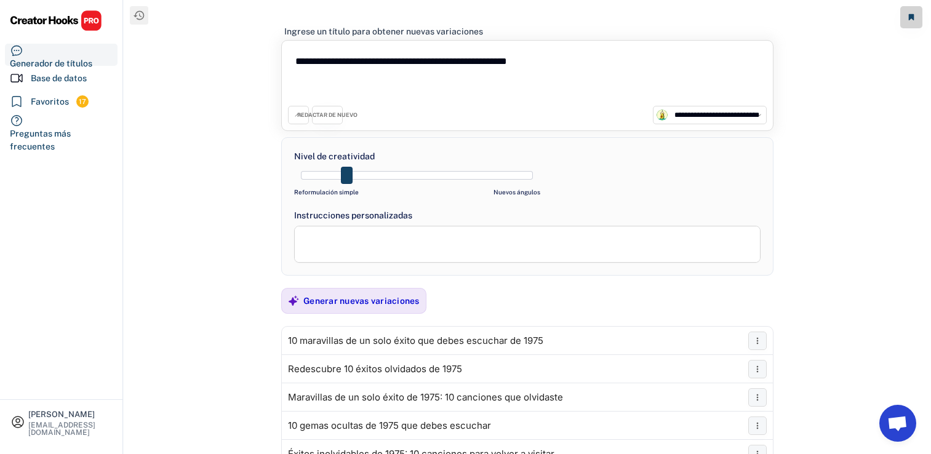
select select "**********"
drag, startPoint x: 608, startPoint y: 73, endPoint x: 182, endPoint y: 47, distance: 426.4
click at [182, 47] on div "**********" at bounding box center [527, 236] width 807 height 472
paste textarea "**********"
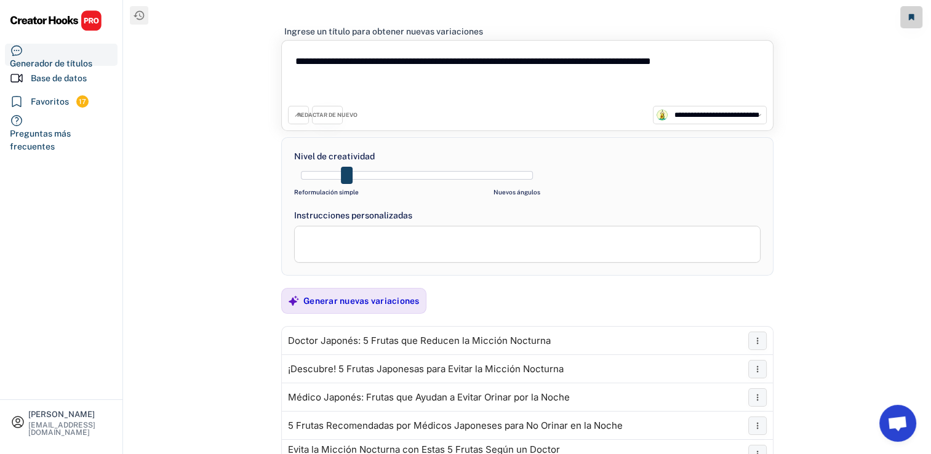
type textarea "**********"
click at [44, 83] on div "Base de datos" at bounding box center [59, 78] width 56 height 13
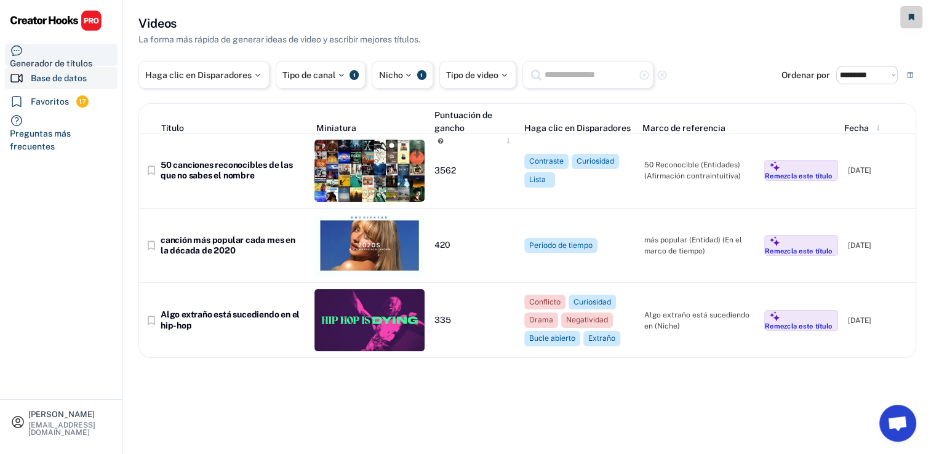
click at [47, 51] on div "Generador de títulos" at bounding box center [61, 55] width 113 height 22
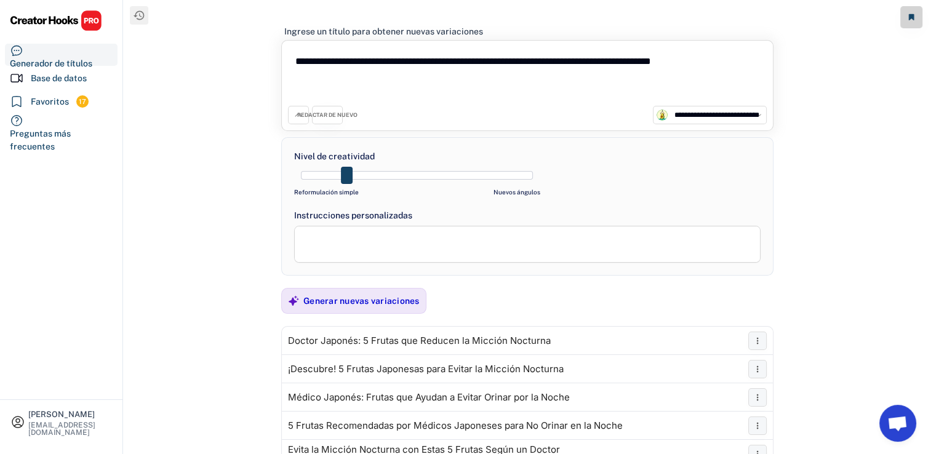
drag, startPoint x: 365, startPoint y: 75, endPoint x: 234, endPoint y: 41, distance: 135.5
click at [234, 41] on div "**********" at bounding box center [527, 236] width 807 height 472
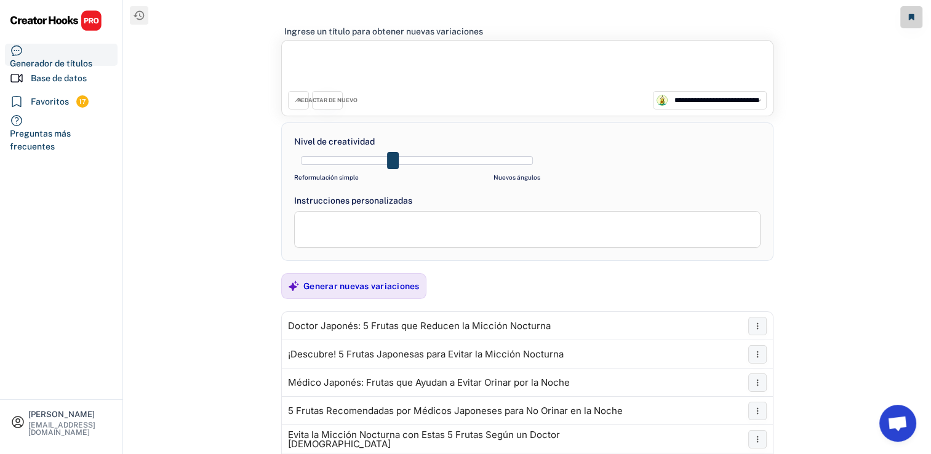
drag, startPoint x: 348, startPoint y: 161, endPoint x: 389, endPoint y: 157, distance: 40.8
click at [389, 157] on span at bounding box center [393, 160] width 12 height 17
click at [379, 236] on textarea at bounding box center [527, 229] width 466 height 37
click at [318, 101] on div "REDACTAR DE NUEVO" at bounding box center [327, 101] width 60 height 8
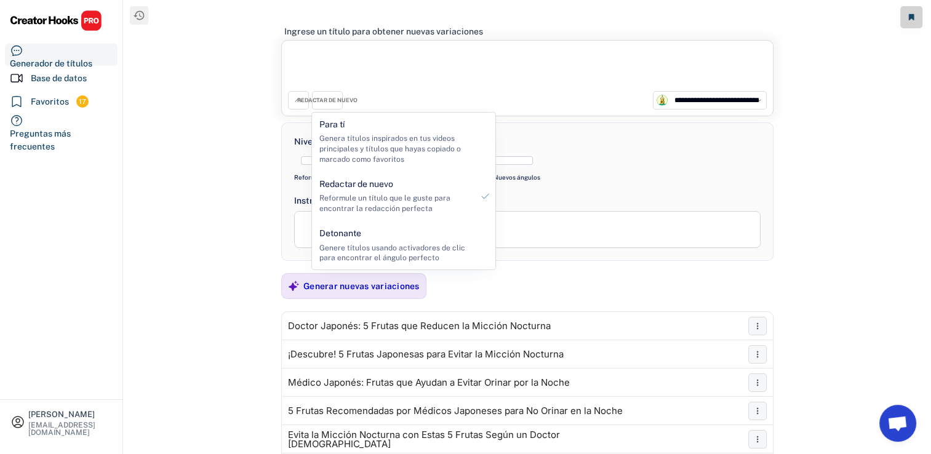
click at [406, 66] on textarea at bounding box center [527, 69] width 479 height 44
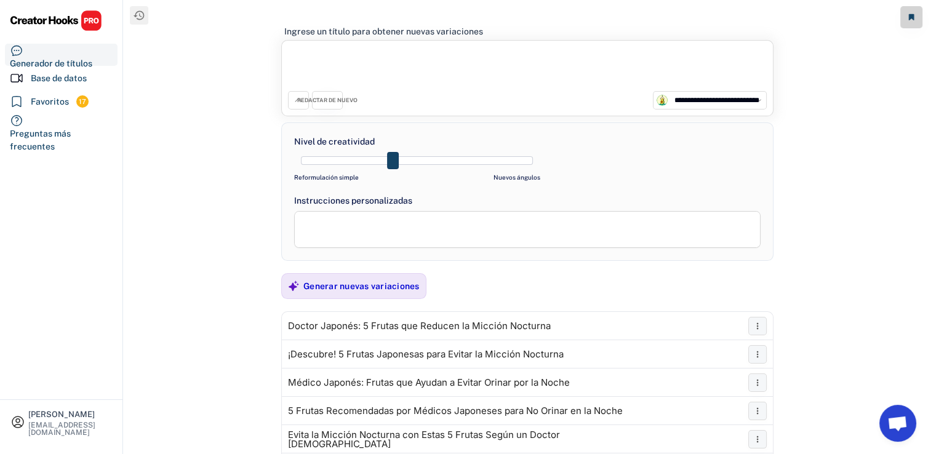
paste textarea "**********"
type textarea "**********"
drag, startPoint x: 389, startPoint y: 161, endPoint x: 383, endPoint y: 163, distance: 6.6
click at [383, 163] on div at bounding box center [417, 160] width 232 height 9
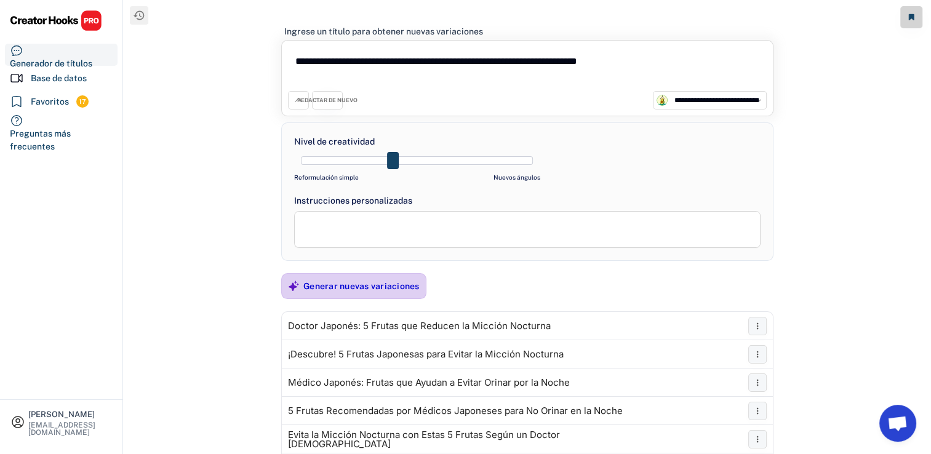
click at [365, 280] on div "Generar nuevas variaciones" at bounding box center [361, 285] width 116 height 11
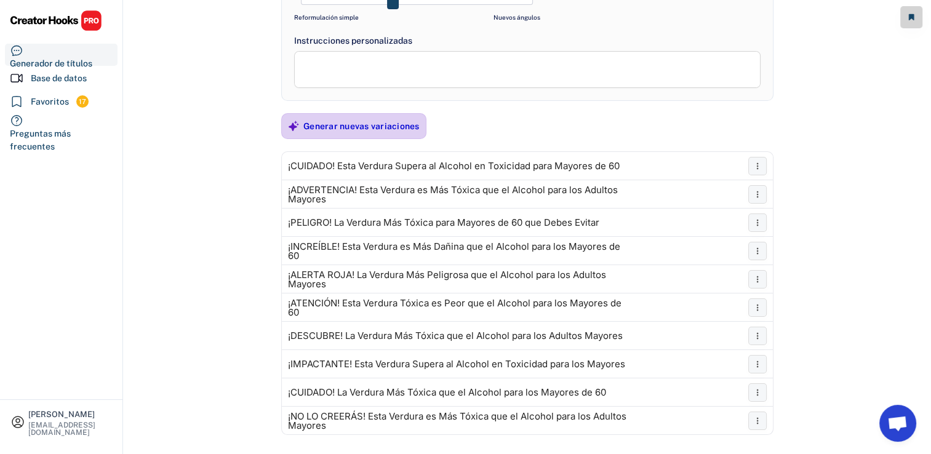
scroll to position [123, 0]
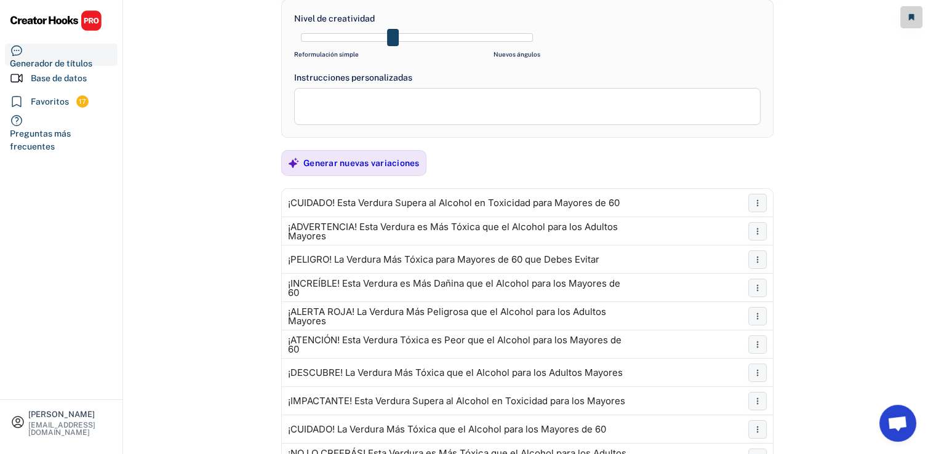
drag, startPoint x: 393, startPoint y: 28, endPoint x: 408, endPoint y: 36, distance: 17.3
click at [408, 36] on div at bounding box center [417, 37] width 246 height 18
drag, startPoint x: 417, startPoint y: 38, endPoint x: 427, endPoint y: 38, distance: 10.5
click at [427, 38] on div at bounding box center [417, 37] width 232 height 9
click at [372, 169] on div "Generar nuevas variaciones" at bounding box center [361, 163] width 116 height 25
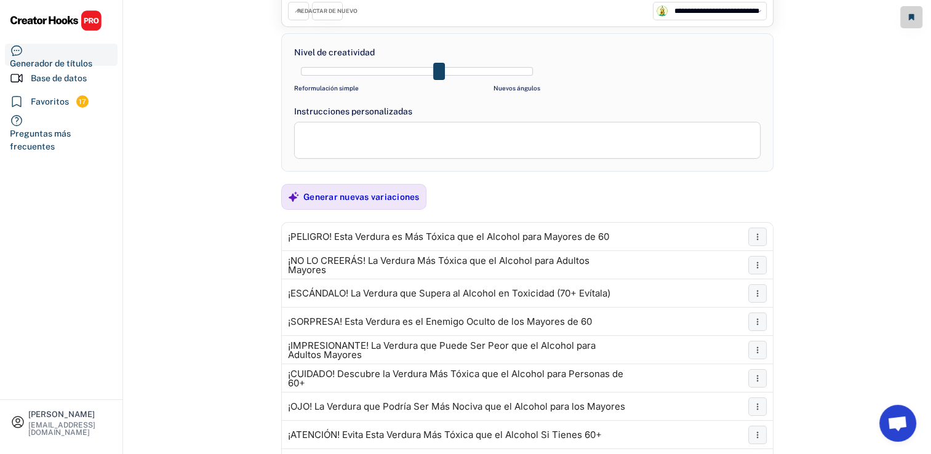
scroll to position [84, 0]
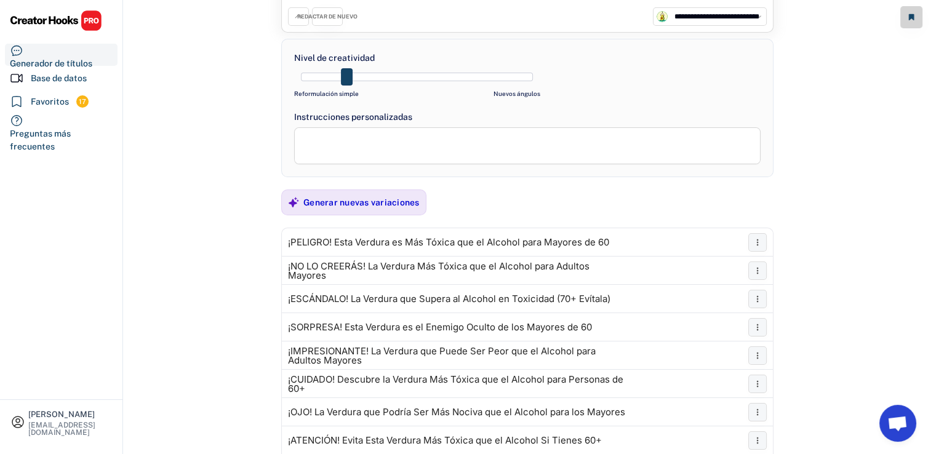
drag, startPoint x: 435, startPoint y: 77, endPoint x: 352, endPoint y: 77, distance: 83.6
click at [352, 77] on span at bounding box center [347, 76] width 12 height 17
click at [379, 205] on div "Generar nuevas variaciones" at bounding box center [361, 202] width 116 height 11
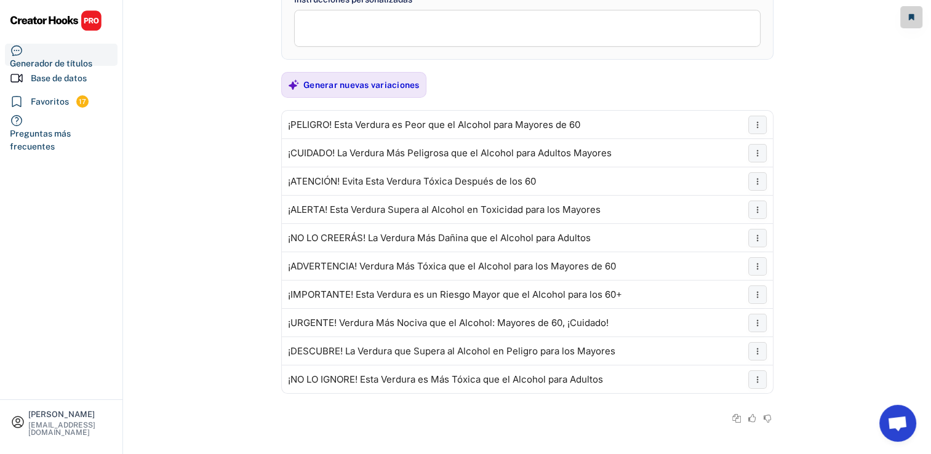
scroll to position [202, 0]
click at [757, 156] on div "Copiar Marcador Redactar de nuevo Obtén [DEMOGRAPHIC_DATA] como esta" at bounding box center [692, 201] width 135 height 95
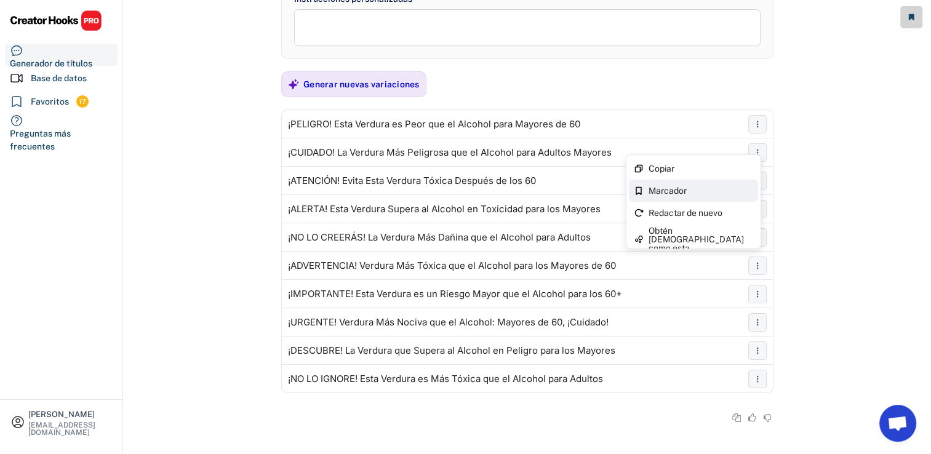
click at [736, 195] on div "Marcador" at bounding box center [693, 191] width 129 height 22
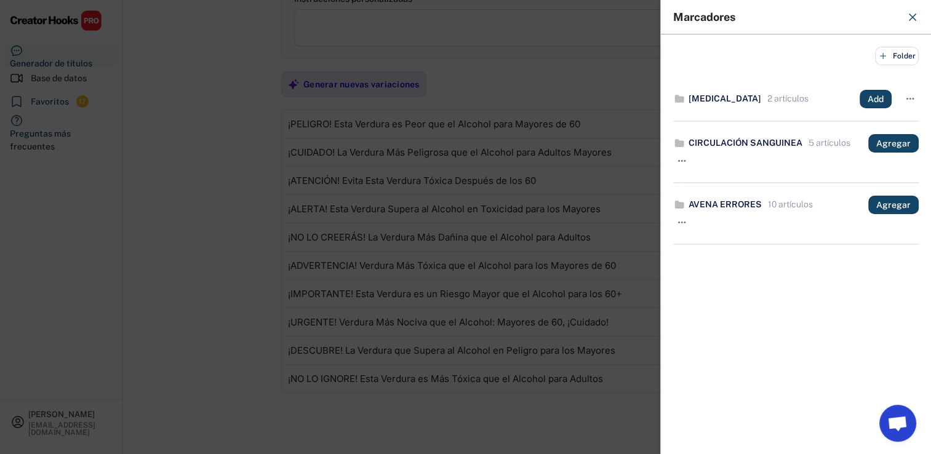
click at [154, 223] on div at bounding box center [465, 227] width 931 height 454
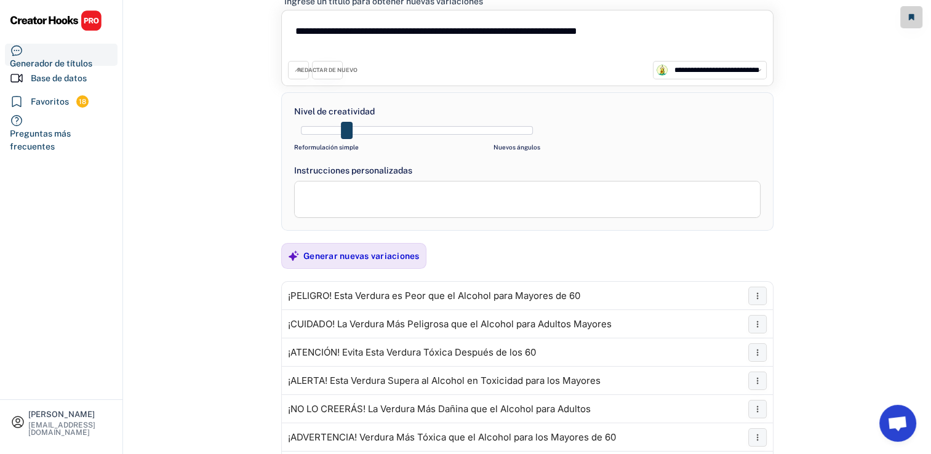
scroll to position [22, 0]
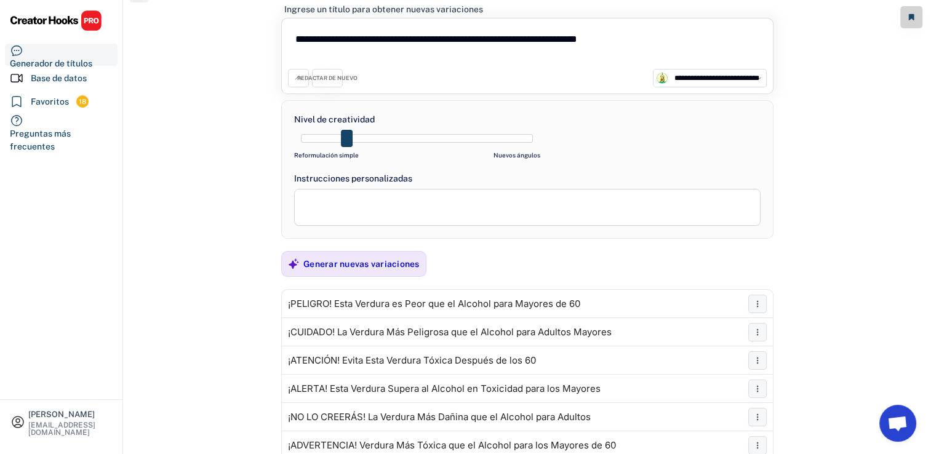
click at [298, 75] on div "REDACTAR DE NUEVO" at bounding box center [327, 78] width 60 height 8
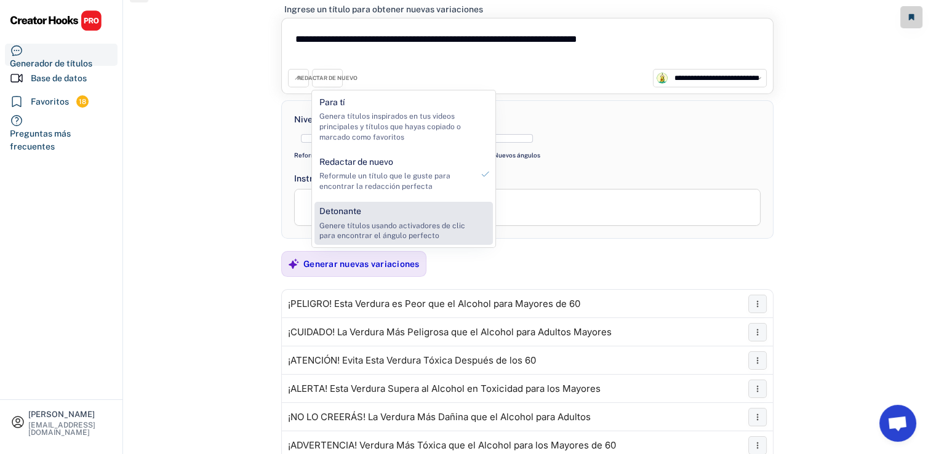
click at [360, 212] on div "Detonante Genere títulos usando activadores de clic para encontrar el ángulo pe…" at bounding box center [395, 223] width 163 height 43
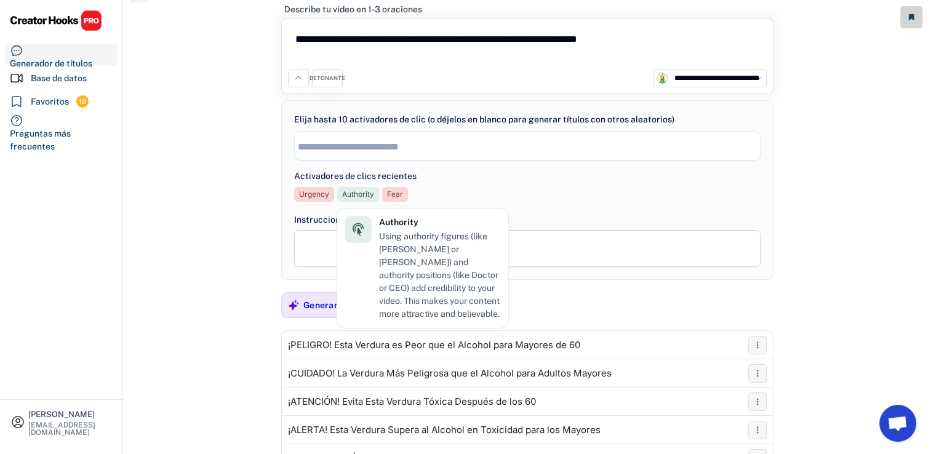
click at [328, 81] on div "DETONANTE" at bounding box center [327, 78] width 31 height 18
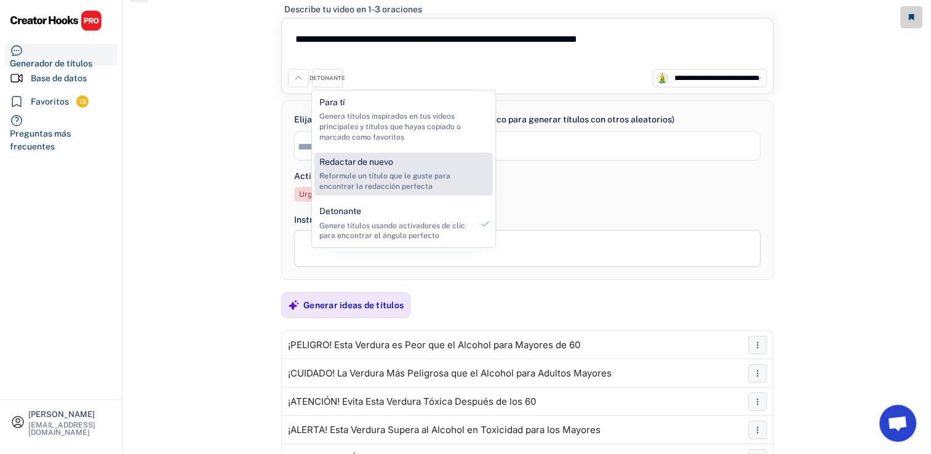
click at [558, 161] on div "**********" at bounding box center [527, 140] width 466 height 54
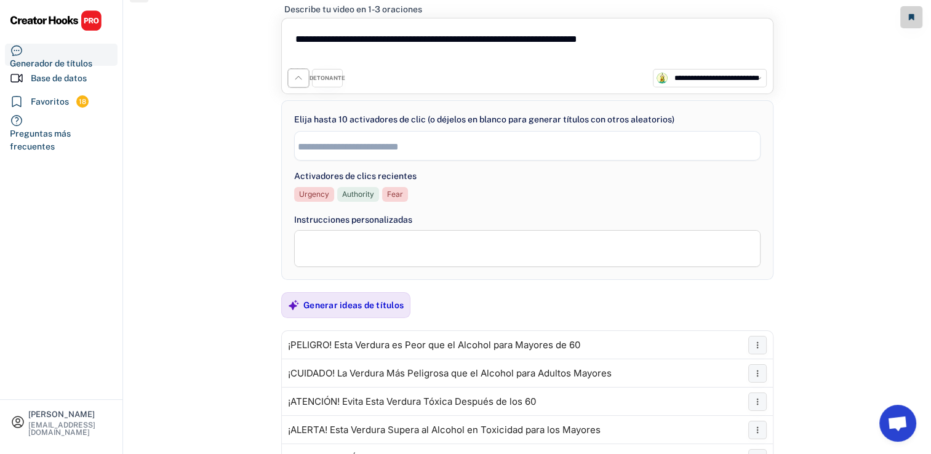
click at [296, 85] on button at bounding box center [298, 78] width 21 height 18
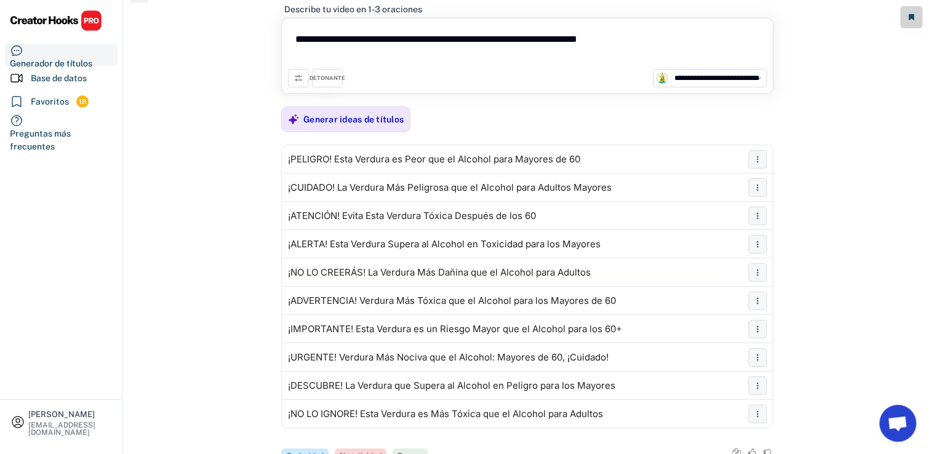
click at [315, 83] on div "DETONANTE" at bounding box center [327, 78] width 31 height 18
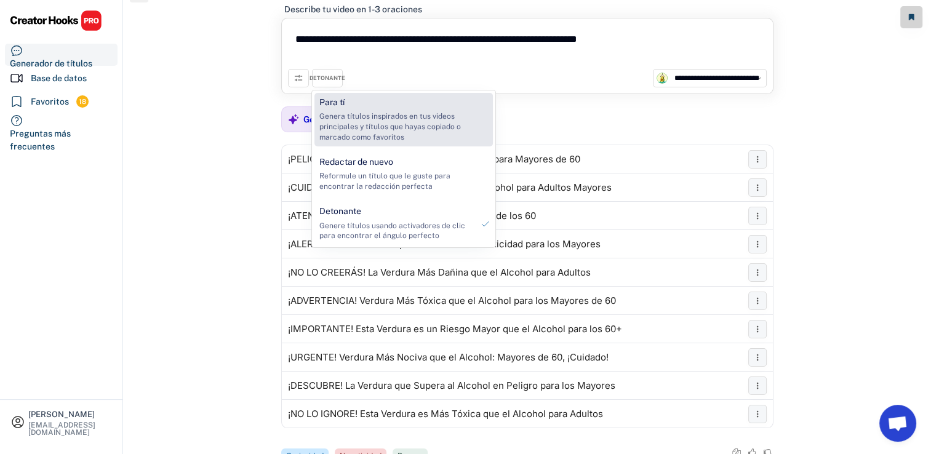
click at [341, 102] on div "Para tí" at bounding box center [331, 103] width 25 height 12
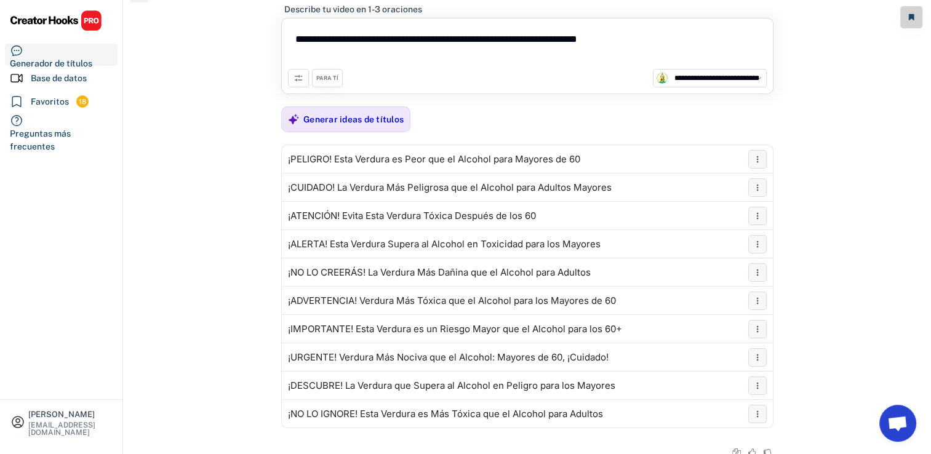
click at [298, 81] on icon at bounding box center [298, 78] width 10 height 10
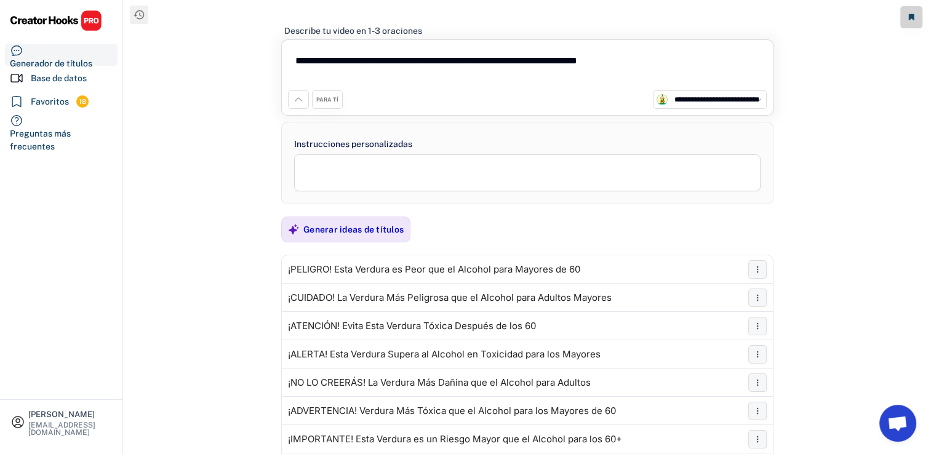
scroll to position [0, 0]
drag, startPoint x: 361, startPoint y: 191, endPoint x: 311, endPoint y: 124, distance: 83.0
click at [359, 186] on textarea at bounding box center [527, 173] width 466 height 37
click at [285, 96] on div "**********" at bounding box center [527, 78] width 492 height 76
click at [320, 98] on div "PARA TÍ" at bounding box center [327, 101] width 22 height 8
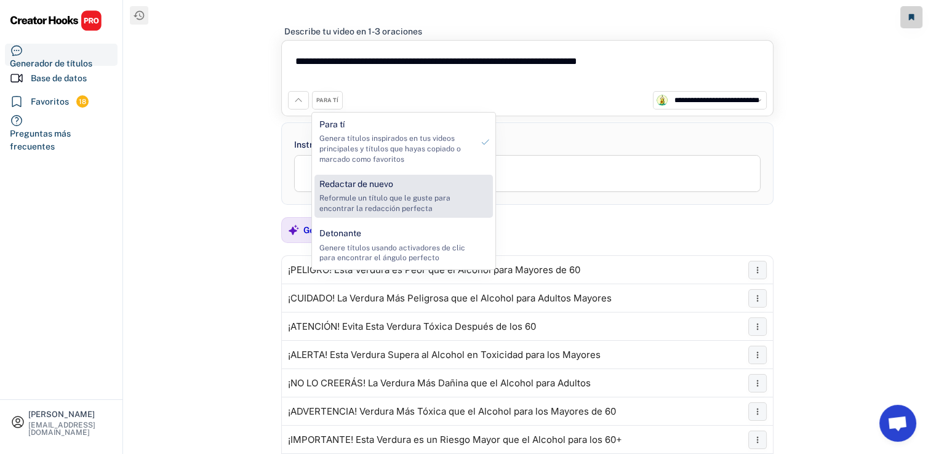
click at [349, 193] on div "Redactar de nuevo Reformule un título que le guste para encontrar la redacción …" at bounding box center [395, 196] width 163 height 43
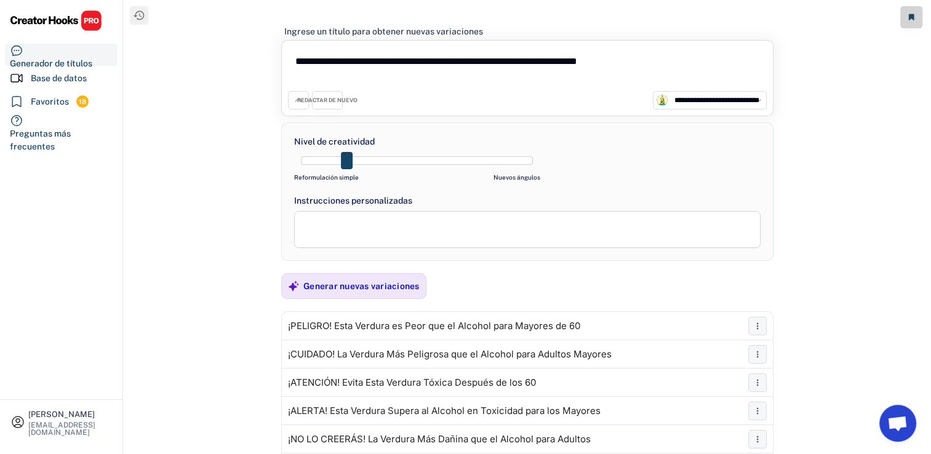
click at [317, 98] on div "REDACTAR DE NUEVO" at bounding box center [327, 101] width 60 height 8
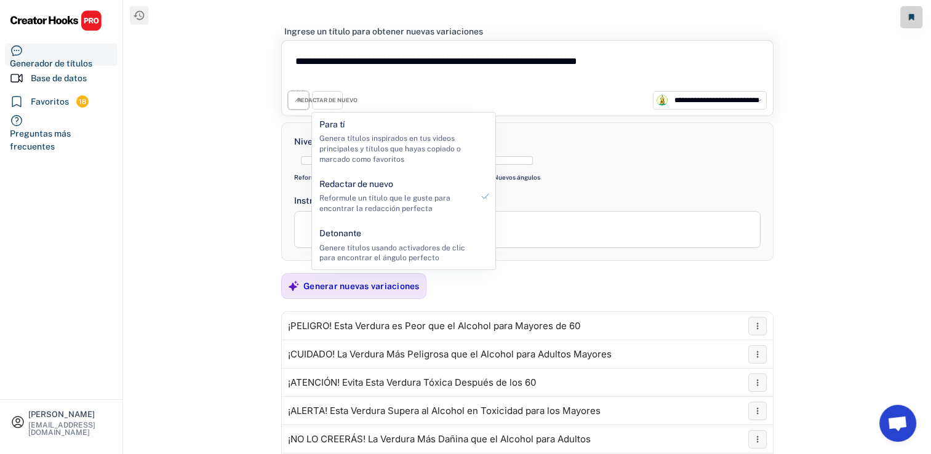
click at [290, 94] on button at bounding box center [298, 100] width 21 height 18
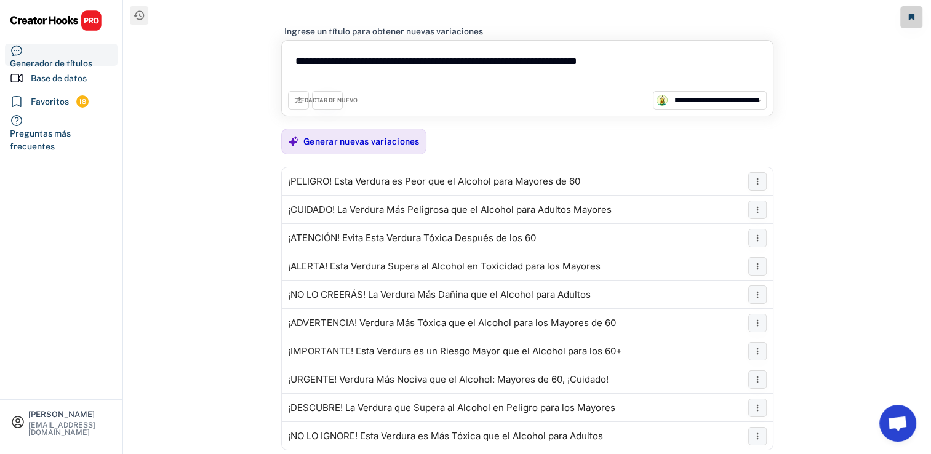
click at [303, 93] on button at bounding box center [298, 100] width 21 height 18
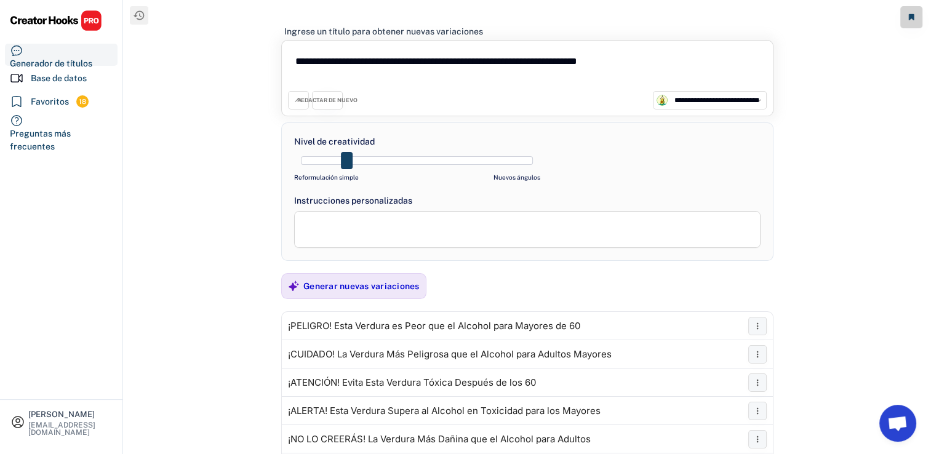
click at [324, 105] on div "REDACTAR DE NUEVO" at bounding box center [327, 100] width 31 height 18
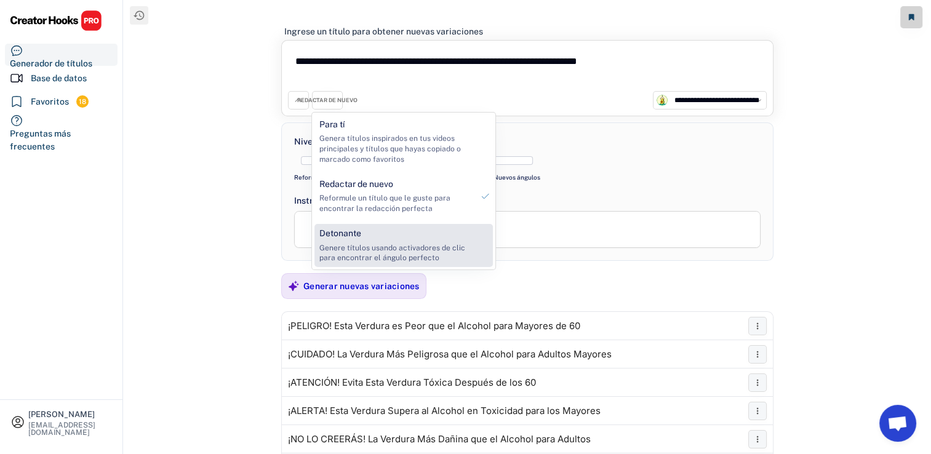
click at [369, 231] on div "Detonante Genere títulos usando activadores de clic para encontrar el ángulo pe…" at bounding box center [395, 245] width 163 height 43
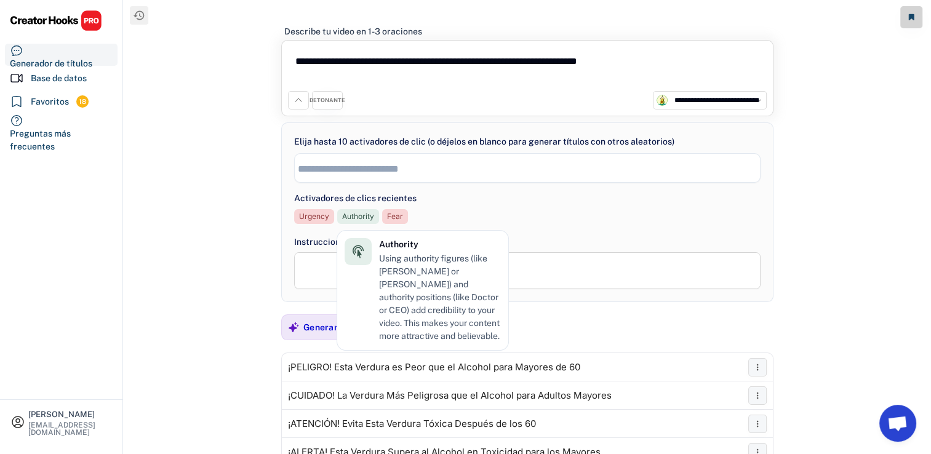
click at [337, 169] on input "search" at bounding box center [531, 169] width 466 height 10
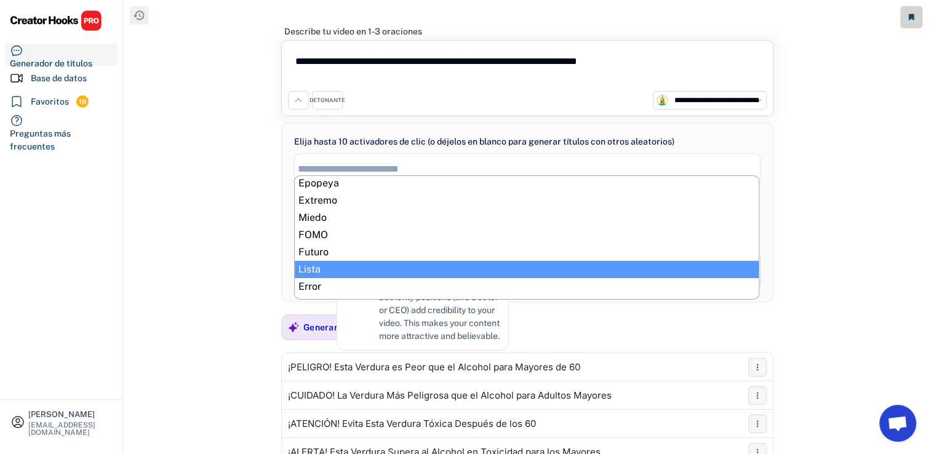
scroll to position [204, 0]
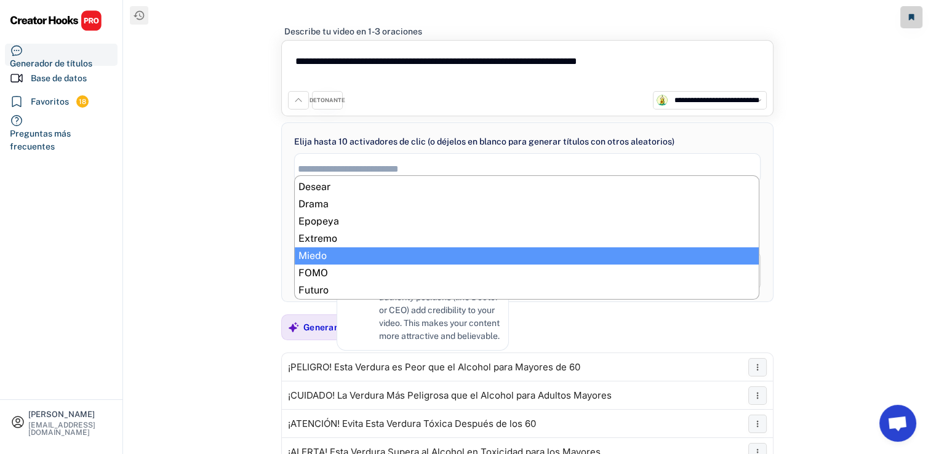
select select "**********"
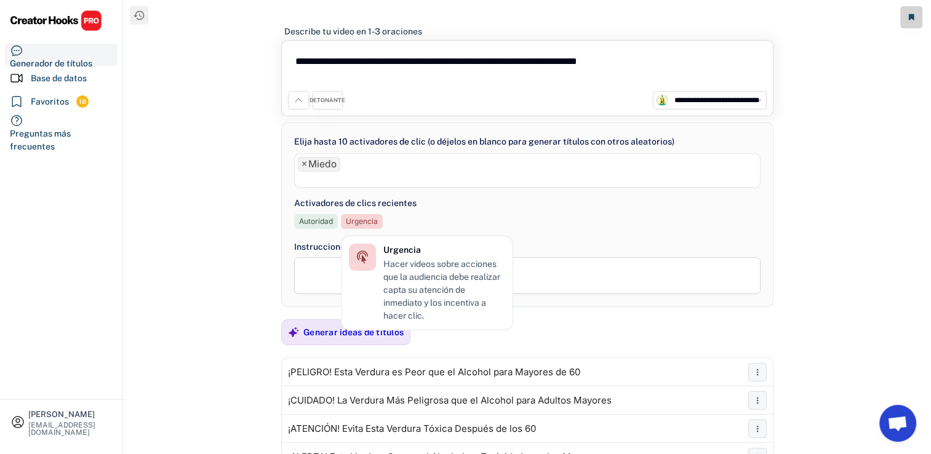
drag, startPoint x: 860, startPoint y: 215, endPoint x: 848, endPoint y: 215, distance: 12.3
click at [854, 215] on div "**********" at bounding box center [527, 236] width 807 height 472
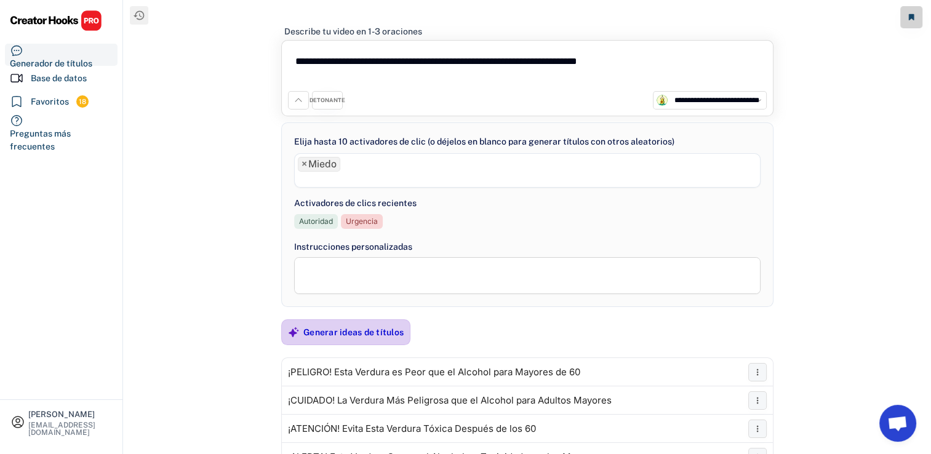
click at [376, 335] on div "Generar ideas de títulos" at bounding box center [353, 332] width 100 height 11
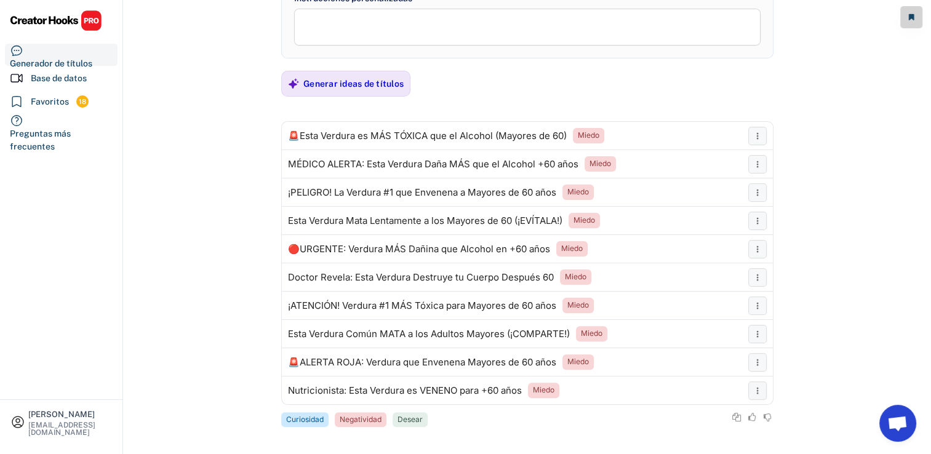
scroll to position [265, 0]
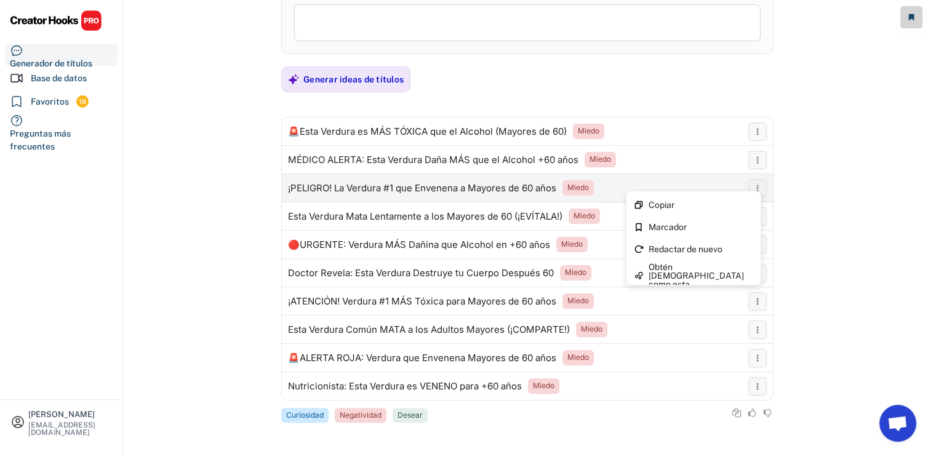
click at [755, 180] on button at bounding box center [757, 188] width 18 height 18
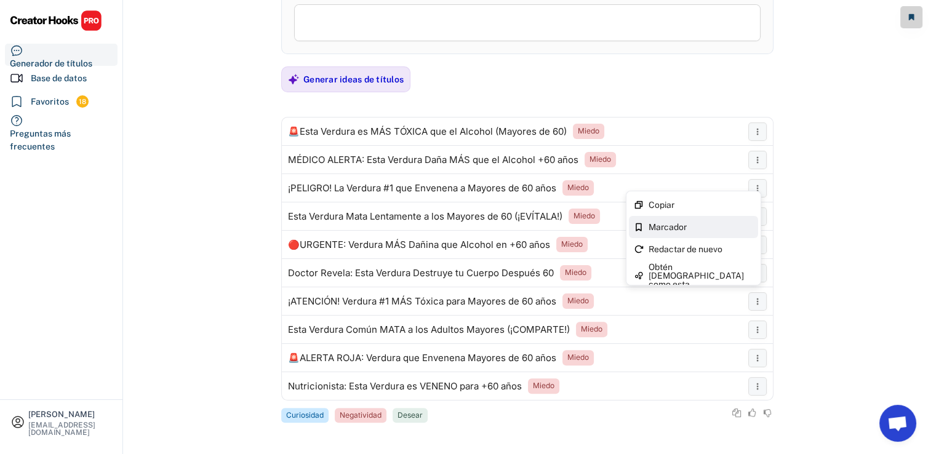
click at [744, 225] on div "Marcador" at bounding box center [700, 227] width 105 height 9
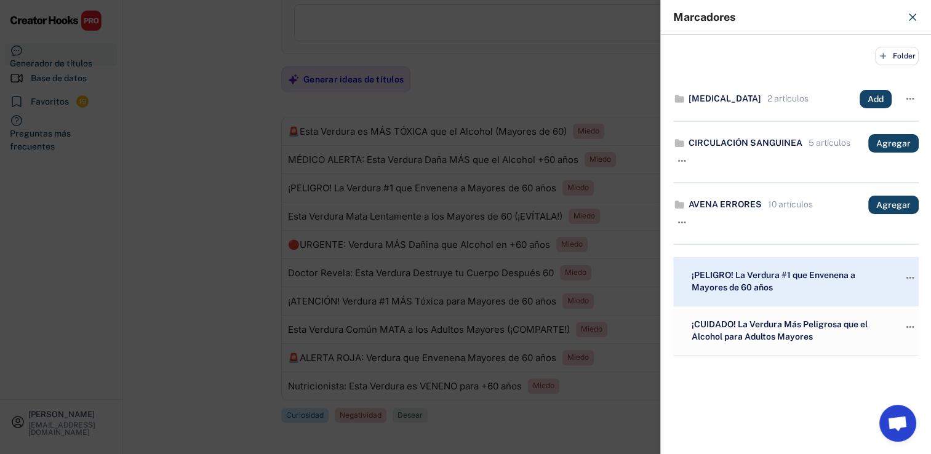
click at [223, 253] on div at bounding box center [465, 227] width 931 height 454
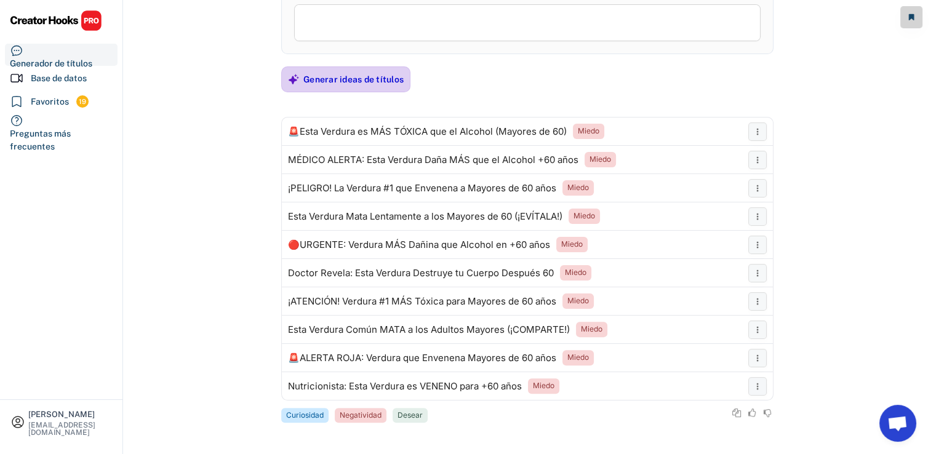
click at [326, 83] on div "Generar ideas de títulos" at bounding box center [353, 79] width 100 height 11
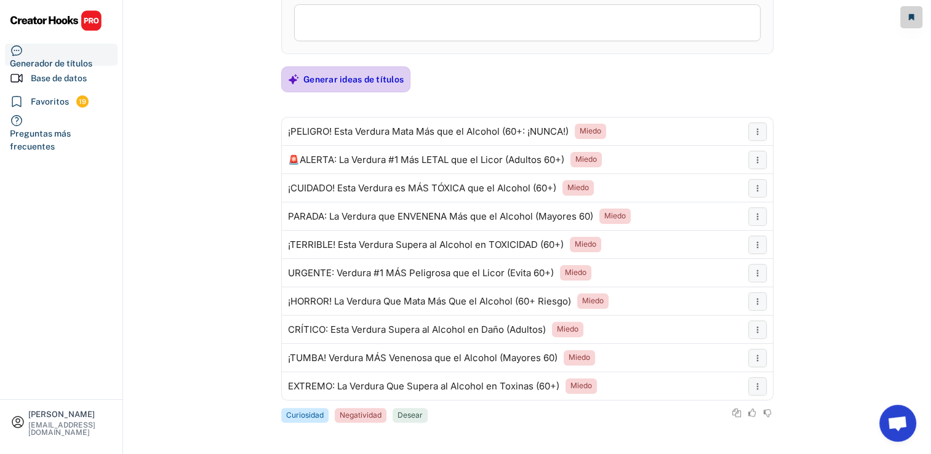
click at [393, 69] on div "Generar ideas de títulos" at bounding box center [353, 79] width 100 height 25
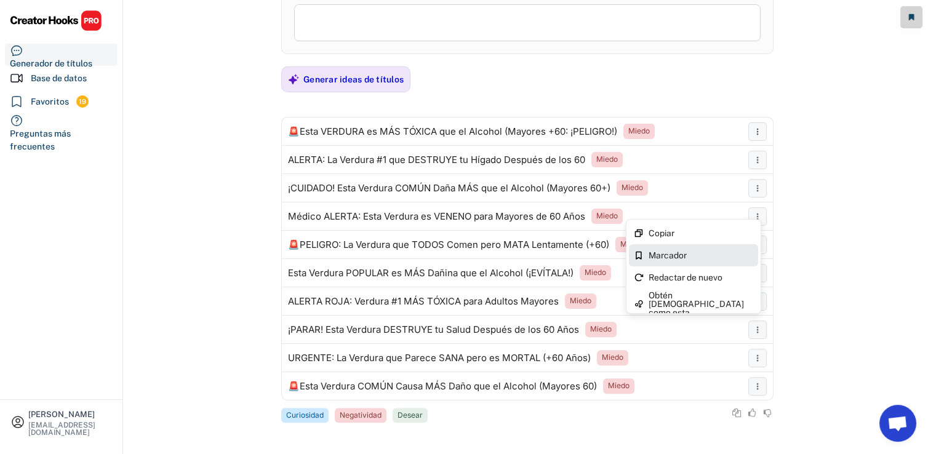
click at [716, 251] on div "Marcador" at bounding box center [700, 255] width 105 height 9
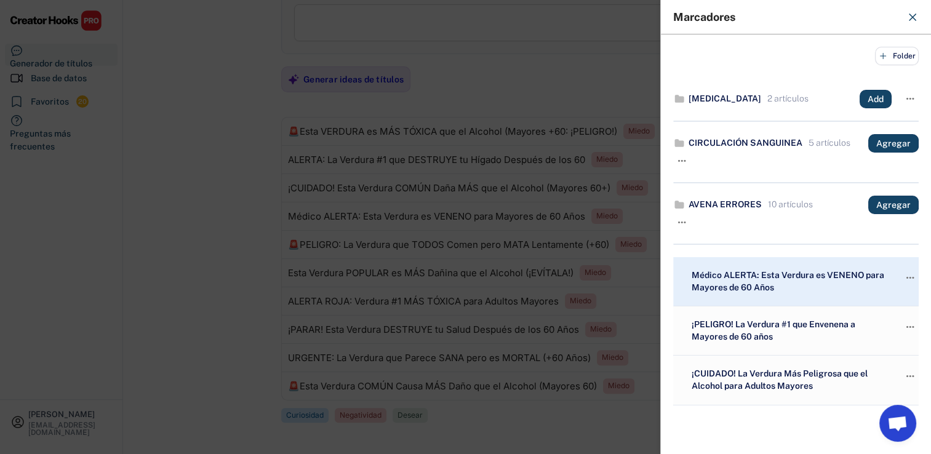
click at [207, 215] on div at bounding box center [465, 227] width 931 height 454
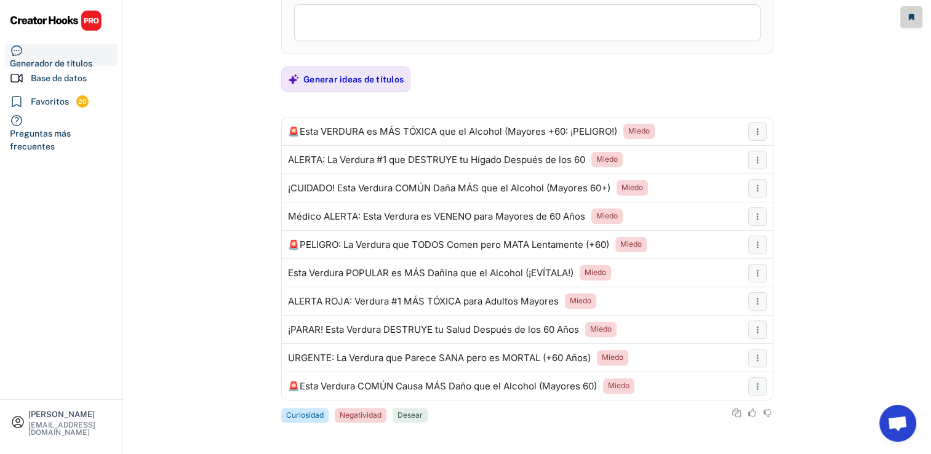
click at [343, 58] on div "**********" at bounding box center [527, 92] width 492 height 664
click at [349, 82] on div "Generar ideas de títulos" at bounding box center [353, 79] width 100 height 11
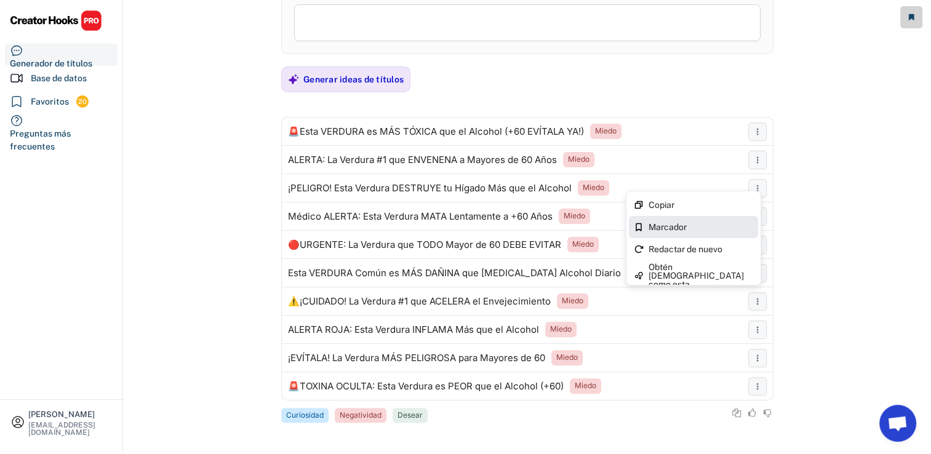
click at [731, 236] on div "Marcador" at bounding box center [693, 227] width 129 height 22
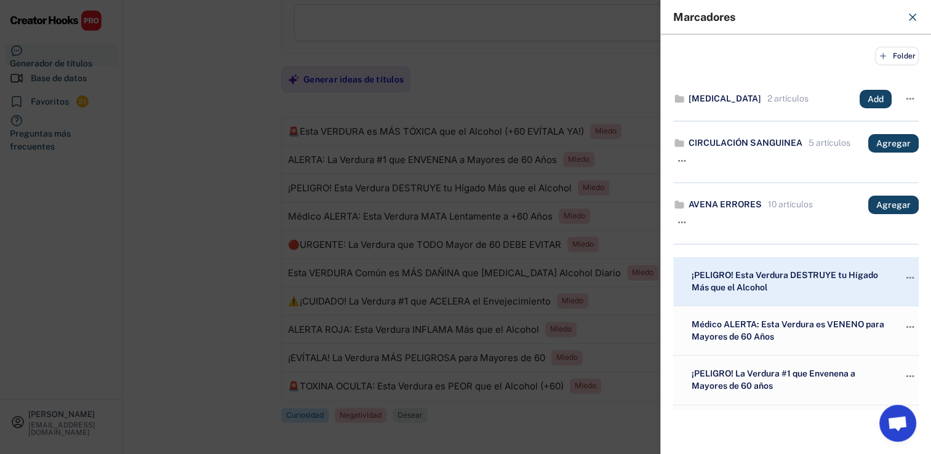
click at [461, 239] on div at bounding box center [465, 227] width 931 height 454
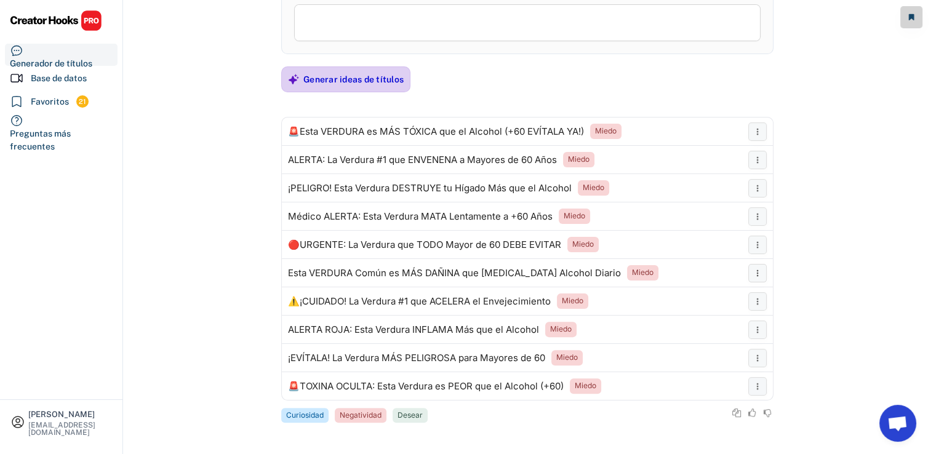
click at [339, 70] on div "Generar ideas de títulos" at bounding box center [353, 79] width 100 height 25
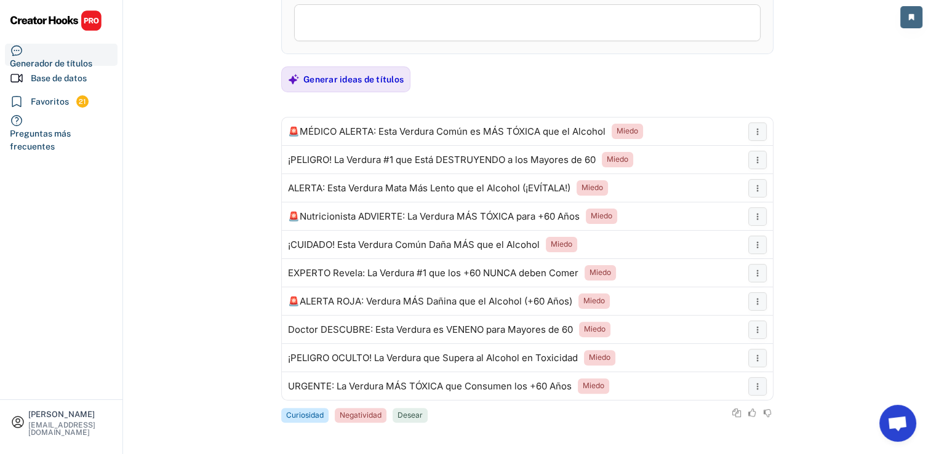
click at [914, 19] on icon at bounding box center [910, 17] width 7 height 7
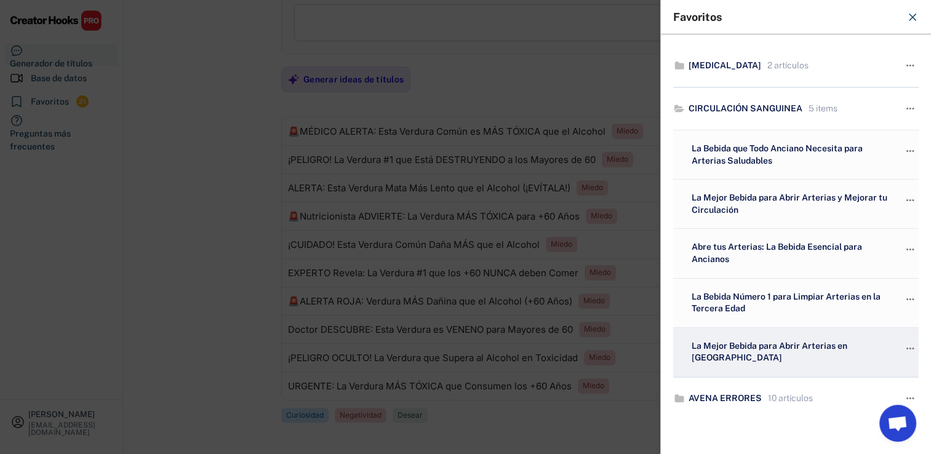
scroll to position [30, 0]
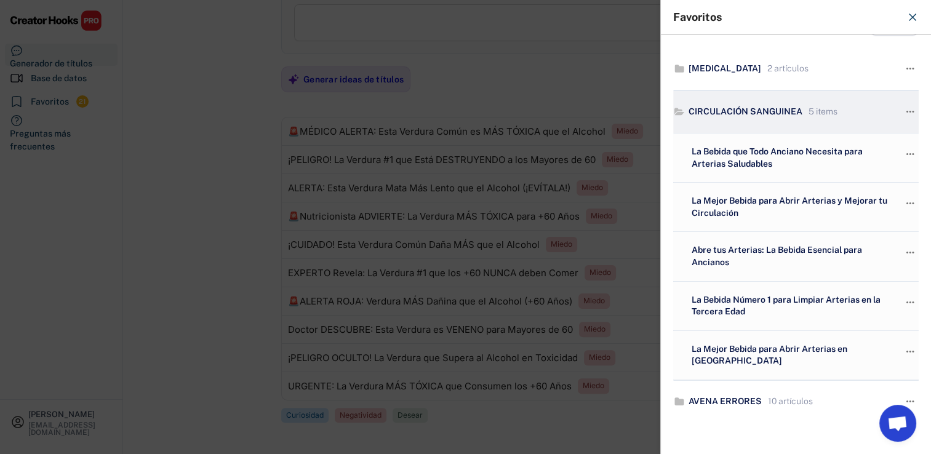
click at [679, 109] on use at bounding box center [679, 111] width 10 height 7
